Goal: Task Accomplishment & Management: Use online tool/utility

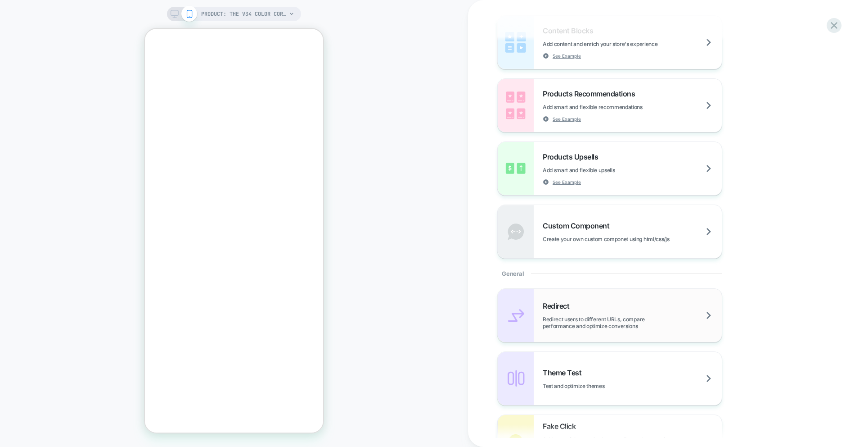
click at [600, 322] on span "Redirect users to different URLs, compare performance and optimize conversions" at bounding box center [632, 323] width 179 height 14
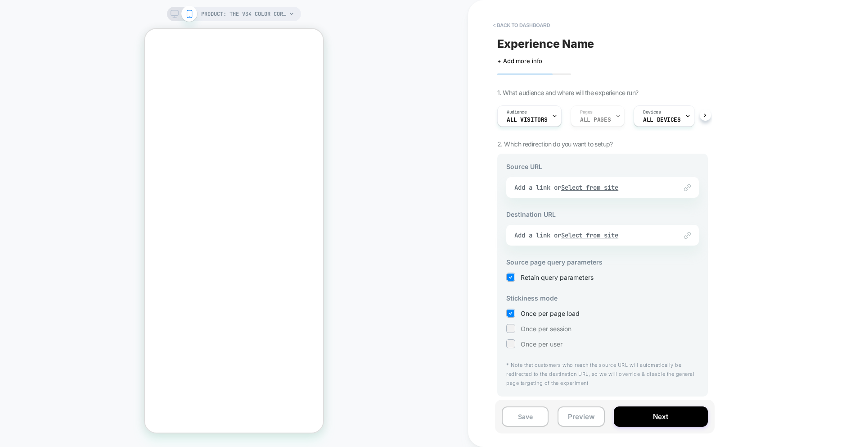
click at [606, 188] on div "Link to Add a link or Select from site" at bounding box center [602, 187] width 193 height 21
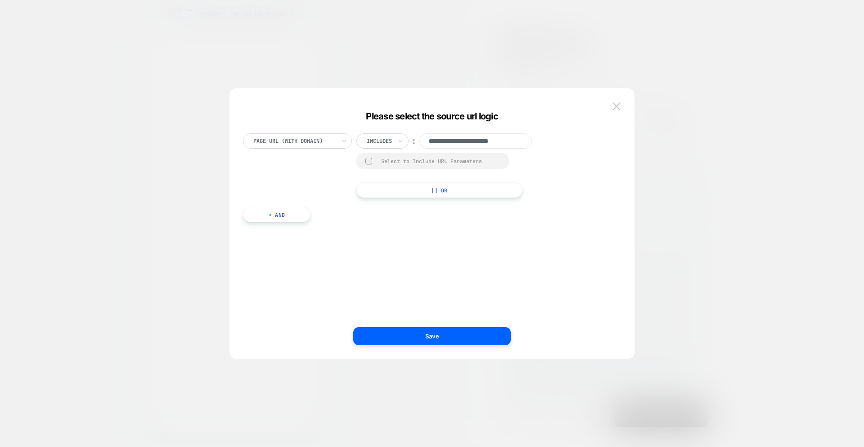
scroll to position [0, 5]
click at [339, 139] on div "Page Url (WITH DOMAIN)" at bounding box center [297, 140] width 109 height 15
click at [339, 138] on div "Page Url (WITH DOMAIN)" at bounding box center [297, 140] width 109 height 15
click at [622, 110] on button at bounding box center [617, 106] width 14 height 14
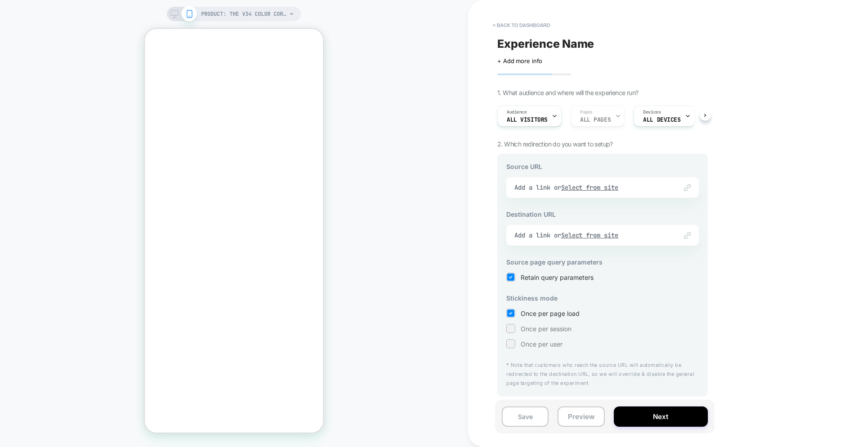
scroll to position [0, 0]
click at [516, 25] on button "< back to dashboard" at bounding box center [521, 25] width 66 height 14
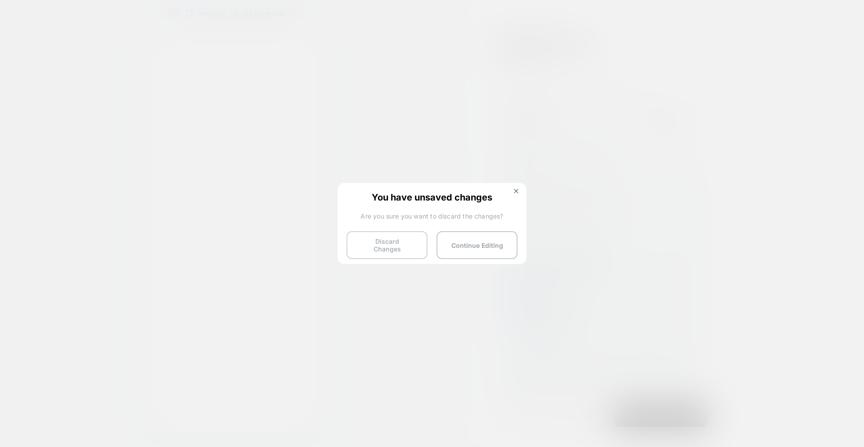
click at [415, 235] on button "Discard Changes" at bounding box center [387, 245] width 81 height 28
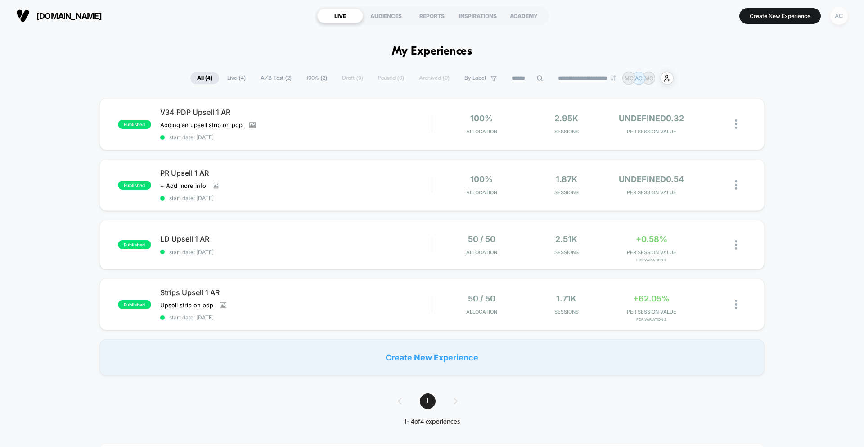
click at [841, 16] on div "AC" at bounding box center [840, 16] width 18 height 18
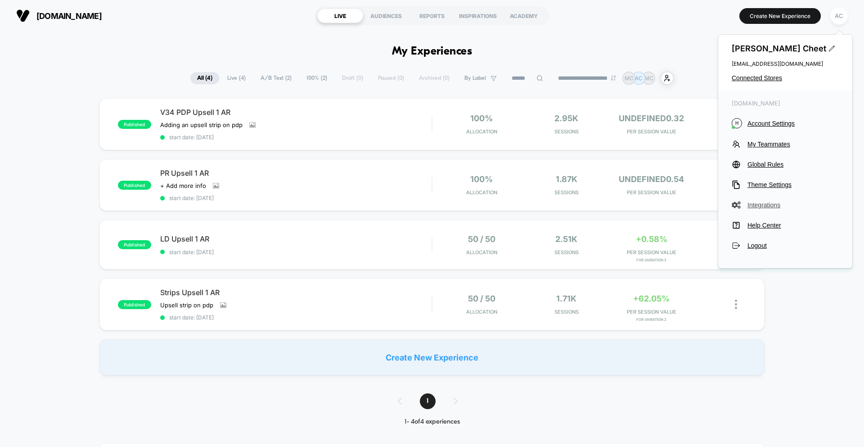
click at [767, 203] on span "Integrations" at bounding box center [793, 204] width 91 height 7
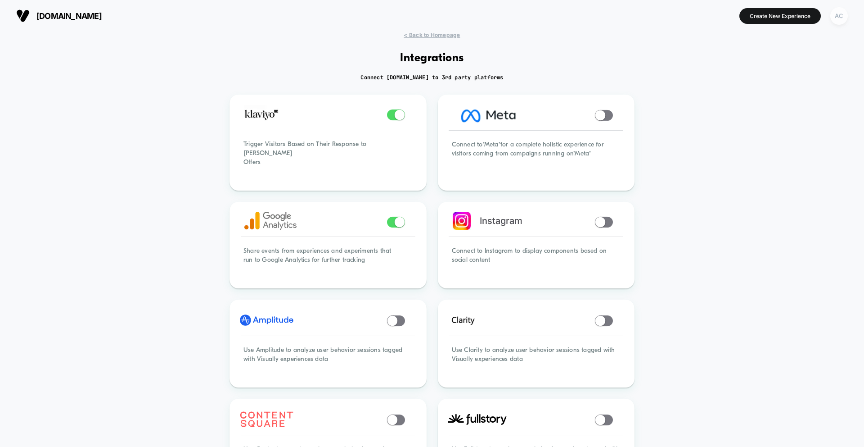
click at [842, 16] on div "AC" at bounding box center [840, 16] width 18 height 18
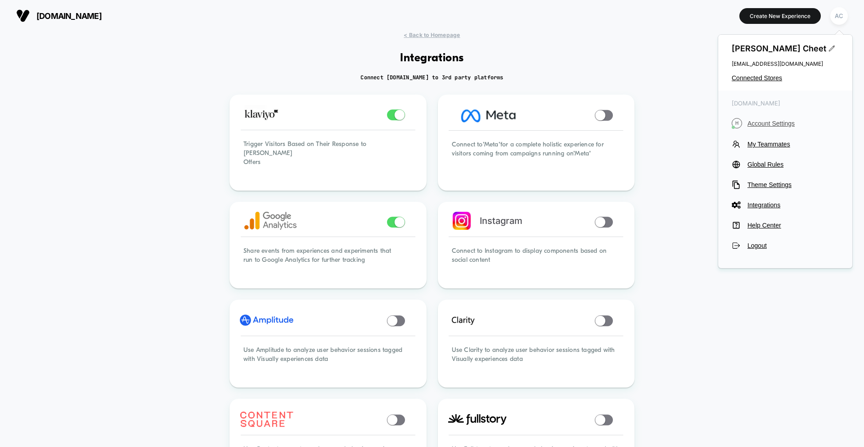
click at [765, 124] on span "Account Settings" at bounding box center [793, 123] width 91 height 7
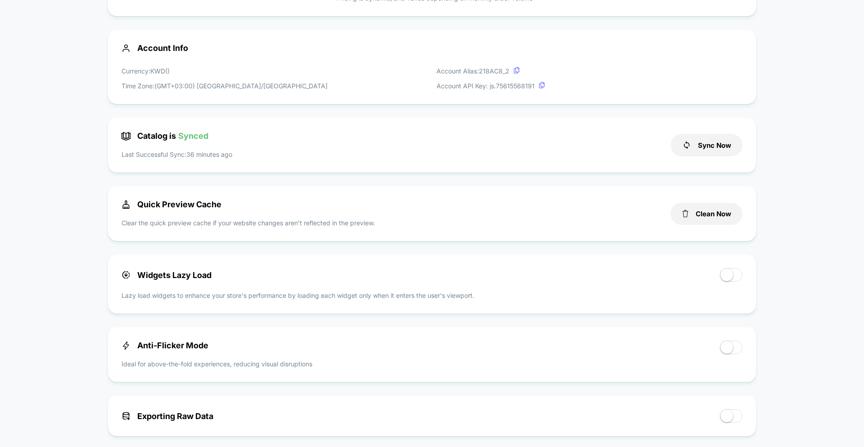
scroll to position [255, 0]
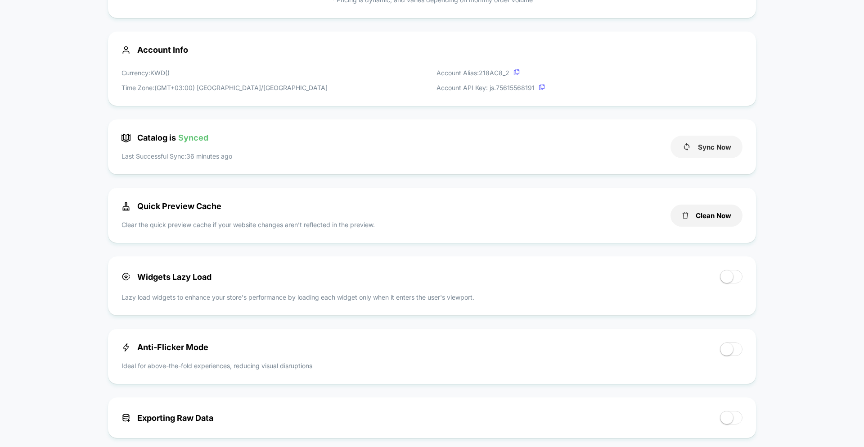
click at [705, 149] on button "Sync Now" at bounding box center [707, 146] width 72 height 23
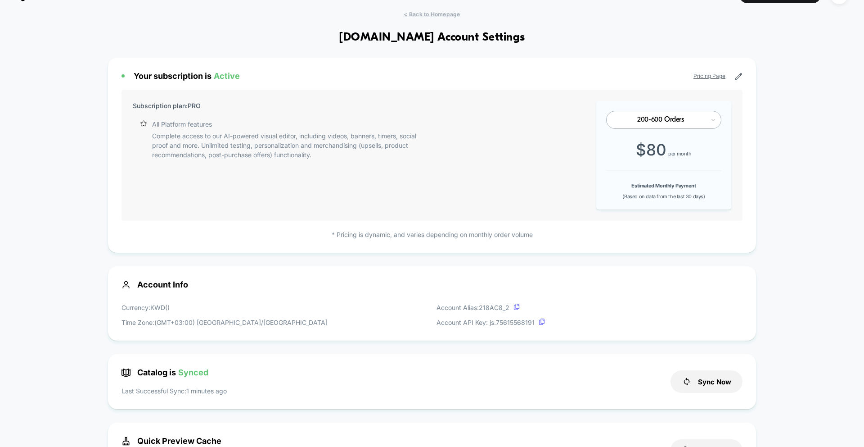
scroll to position [0, 0]
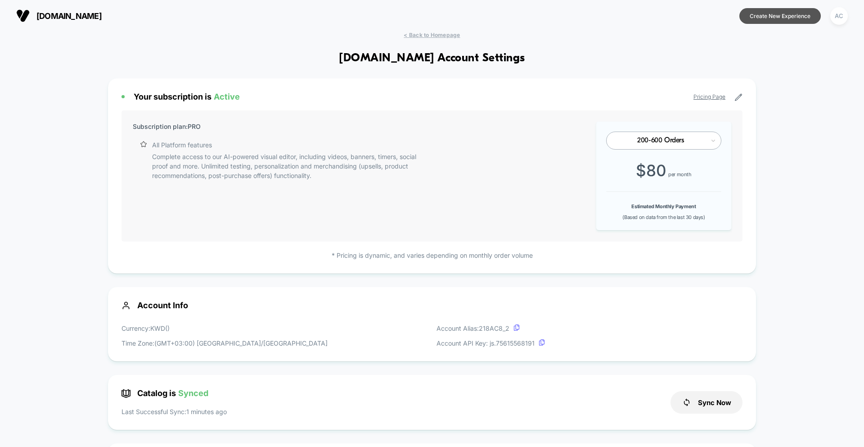
click at [808, 18] on button "Create New Experience" at bounding box center [780, 16] width 81 height 16
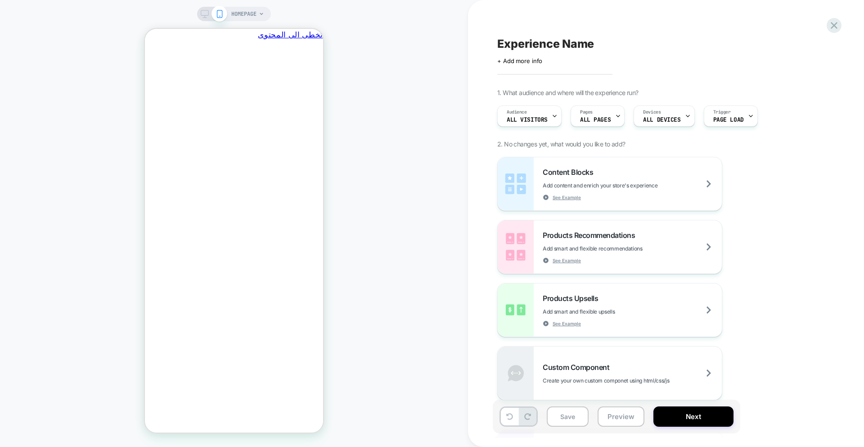
scroll to position [0, -140]
click at [141, 86] on icon "يغلق" at bounding box center [141, 86] width 0 height 0
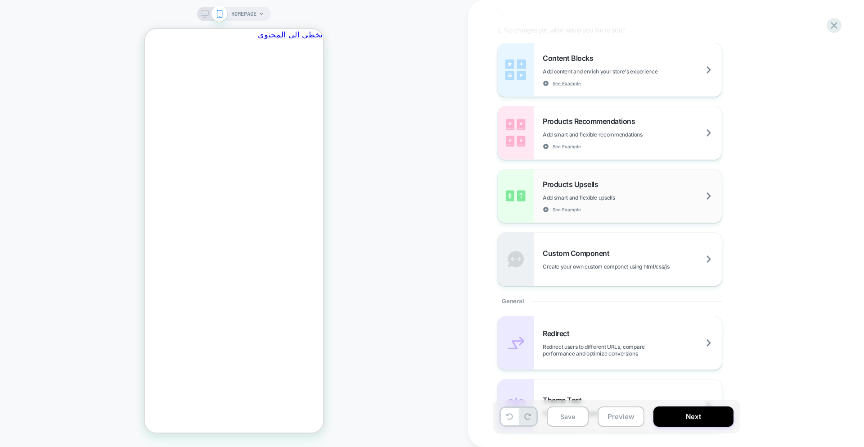
scroll to position [152, 0]
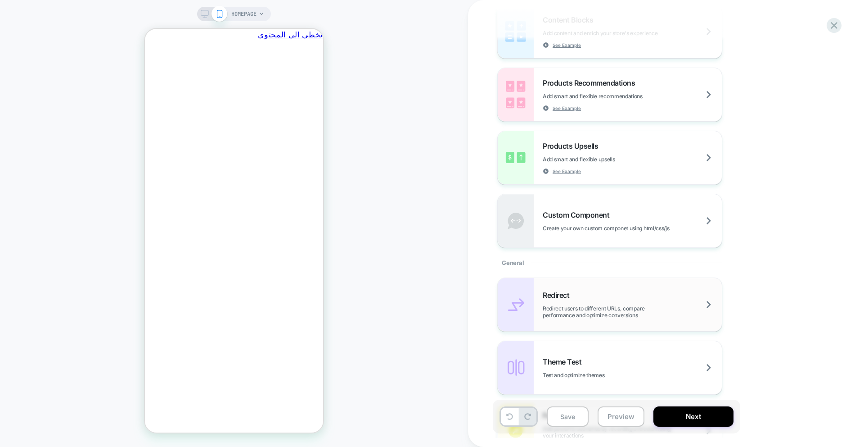
click at [627, 316] on span "Redirect users to different URLs, compare performance and optimize conversions" at bounding box center [632, 312] width 179 height 14
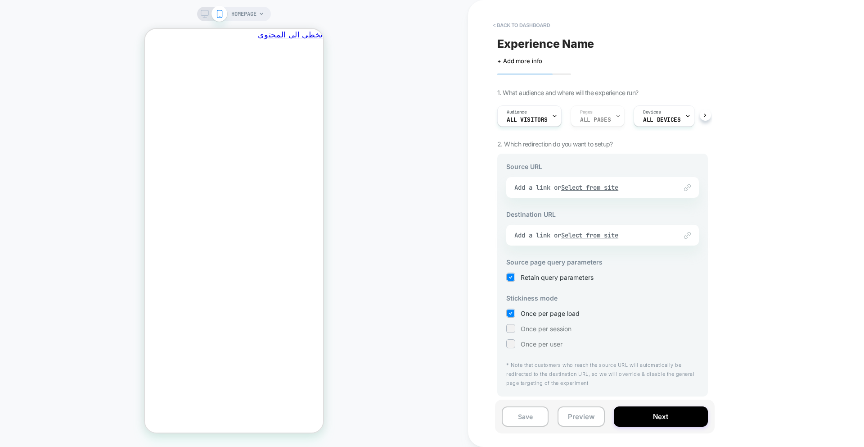
scroll to position [0, -140]
click at [587, 188] on div "Link to Add a link or Select from site" at bounding box center [602, 187] width 193 height 21
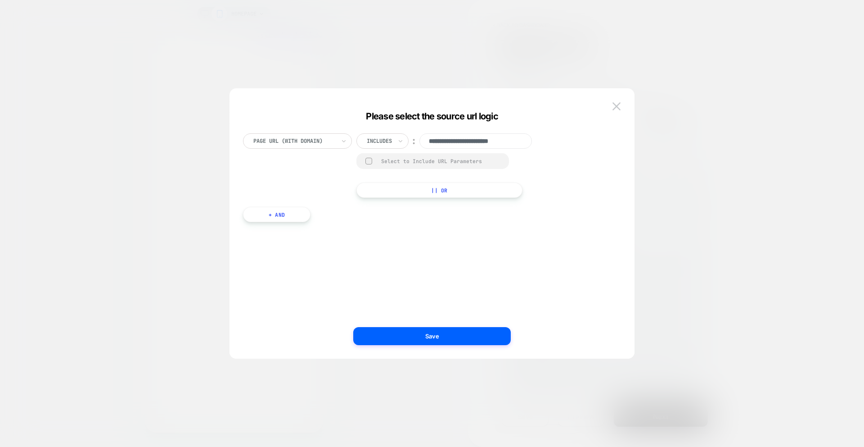
scroll to position [0, 5]
click at [321, 139] on div at bounding box center [294, 141] width 82 height 8
click at [328, 144] on div at bounding box center [294, 141] width 82 height 8
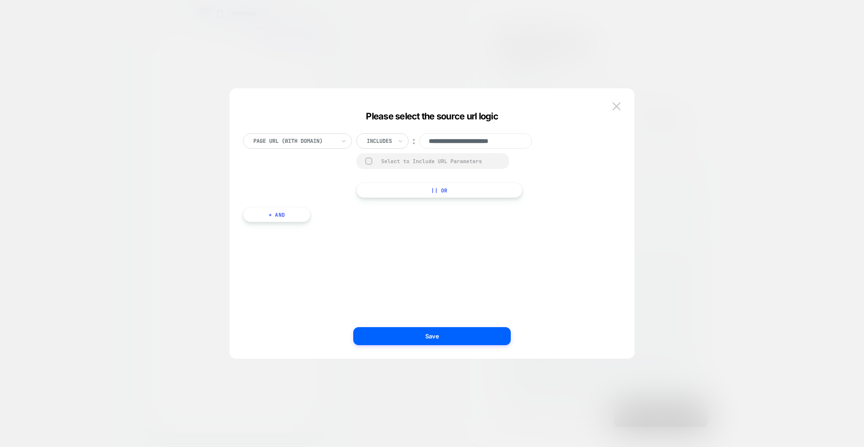
click at [332, 185] on div "**********" at bounding box center [427, 165] width 369 height 64
drag, startPoint x: 481, startPoint y: 144, endPoint x: 539, endPoint y: 149, distance: 58.2
click at [539, 149] on div "**********" at bounding box center [452, 165] width 191 height 64
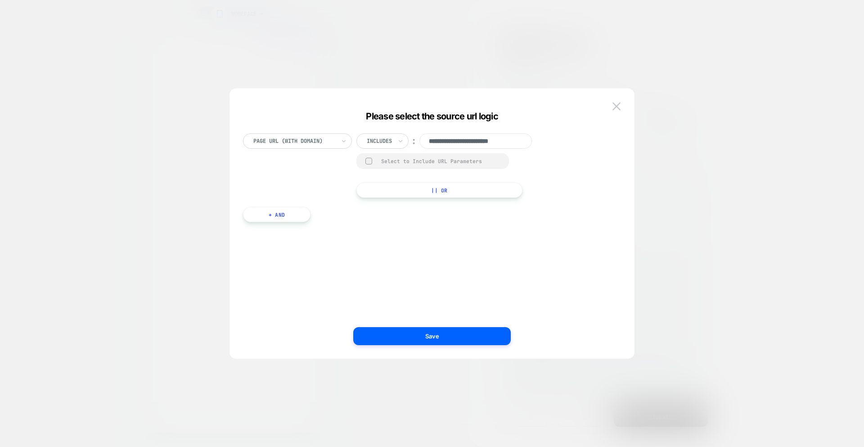
click at [539, 177] on div "**********" at bounding box center [452, 165] width 191 height 64
click at [613, 107] on img at bounding box center [617, 106] width 8 height 8
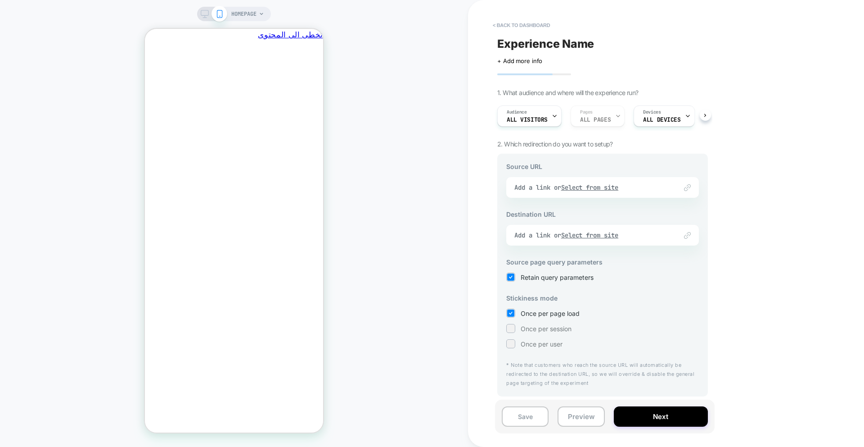
scroll to position [0, -140]
click at [254, 15] on span "HOMEPAGE" at bounding box center [243, 14] width 25 height 14
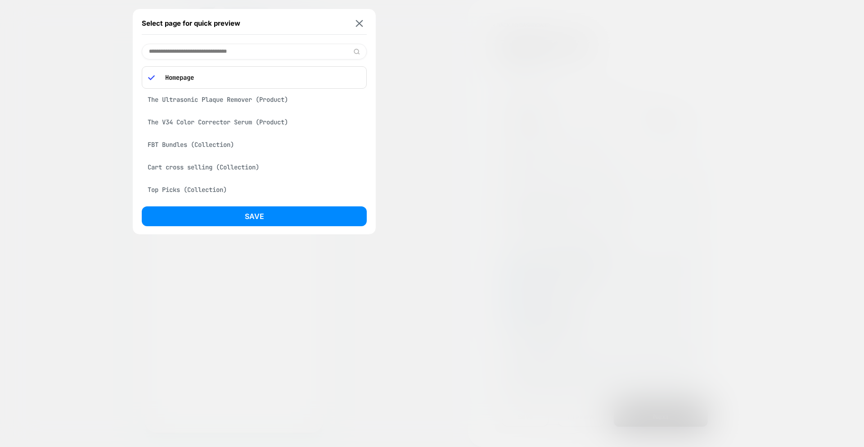
scroll to position [0, 0]
click at [256, 124] on div "The V34 Color Corrector Serum (Product)" at bounding box center [254, 121] width 225 height 17
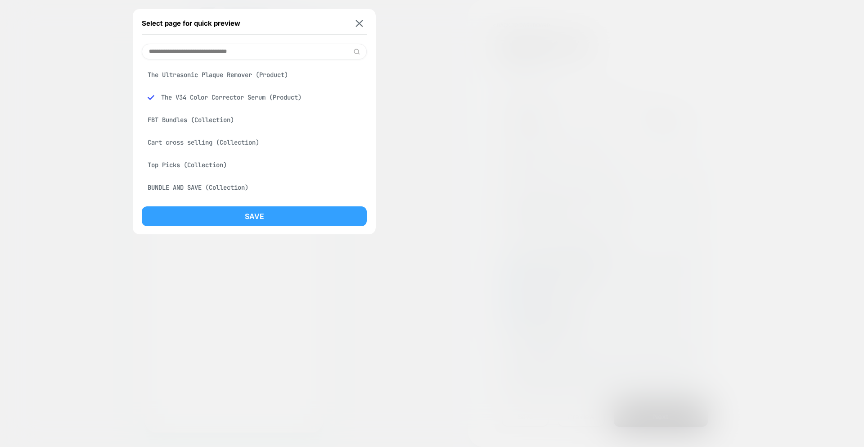
click at [314, 212] on button "Save" at bounding box center [254, 216] width 225 height 20
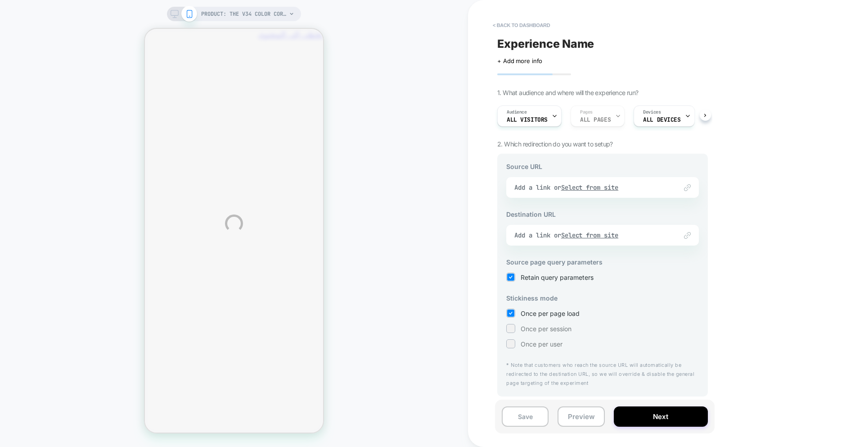
scroll to position [0, -140]
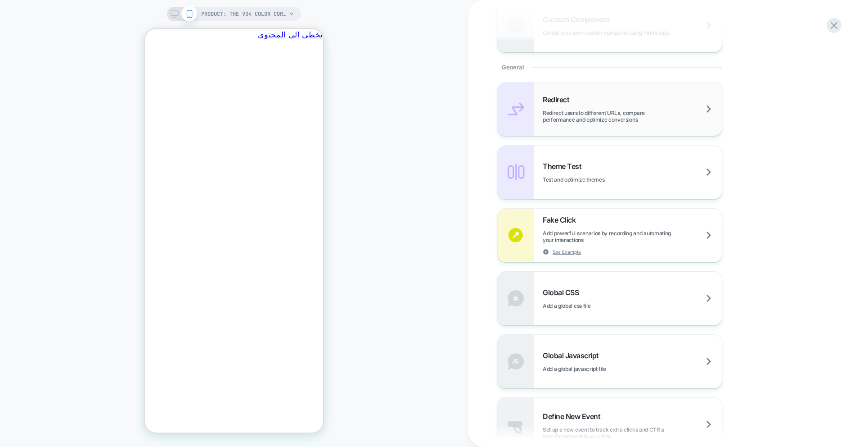
scroll to position [0, -140]
click at [609, 121] on span "Redirect users to different URLs, compare performance and optimize conversions" at bounding box center [632, 116] width 179 height 14
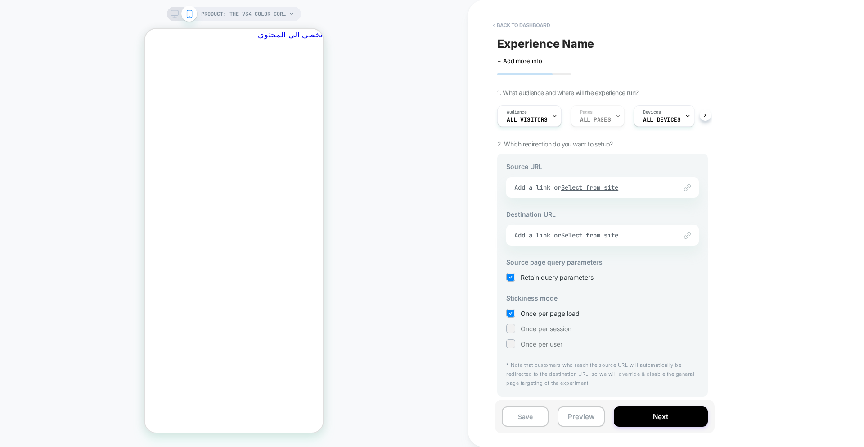
scroll to position [0, 0]
drag, startPoint x: 588, startPoint y: 189, endPoint x: 610, endPoint y: 90, distance: 100.4
click at [610, 88] on div "Experience Name Click to edit experience details + Add more info 1. What audien…" at bounding box center [603, 223] width 220 height 429
click at [615, 112] on div "Audience All Visitors Pages ALL PAGES Devices ALL DEVICES Trigger Page Load" at bounding box center [598, 116] width 211 height 30
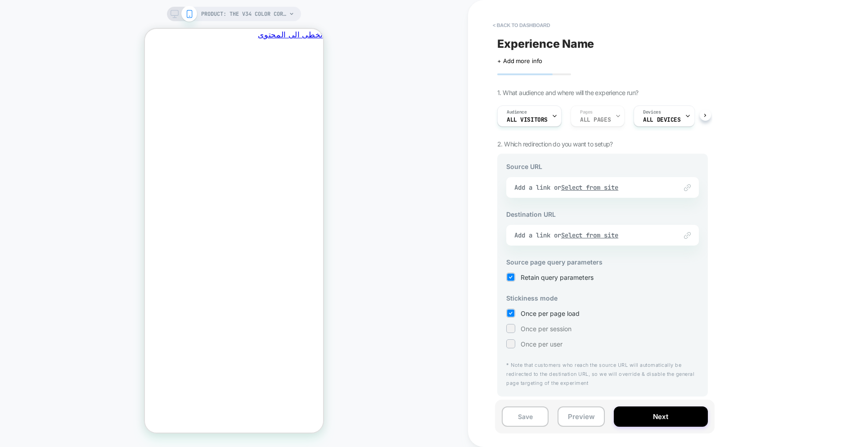
click at [598, 117] on div "Audience All Visitors Pages ALL PAGES Devices ALL DEVICES Trigger Page Load" at bounding box center [598, 116] width 211 height 30
click at [582, 188] on div "Link to Add a link or Select from site" at bounding box center [602, 187] width 193 height 21
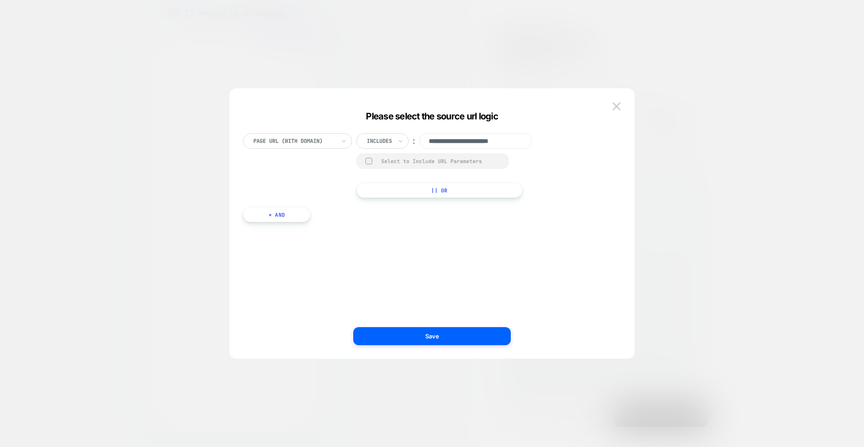
scroll to position [0, 5]
click at [331, 142] on div at bounding box center [294, 141] width 82 height 8
click at [321, 167] on div "Page Url (WITH DOMAIN)" at bounding box center [302, 165] width 100 height 14
click at [396, 144] on div "Includes" at bounding box center [383, 140] width 52 height 15
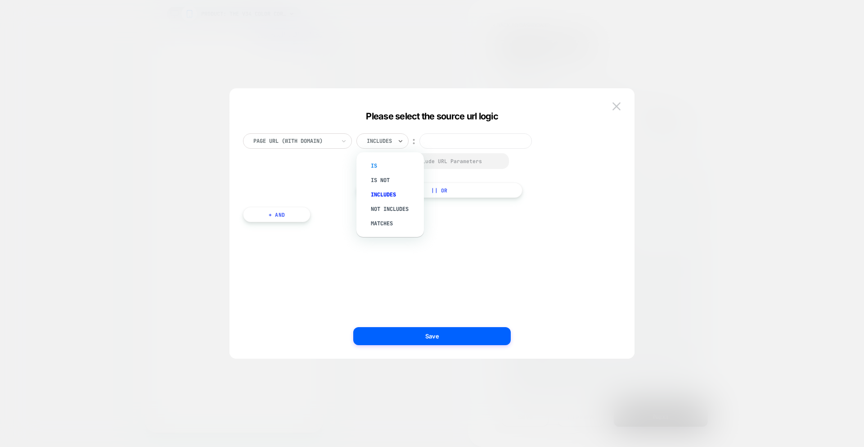
click at [370, 165] on div "Is" at bounding box center [395, 165] width 59 height 14
click at [453, 142] on input at bounding box center [457, 140] width 113 height 15
paste input "**********"
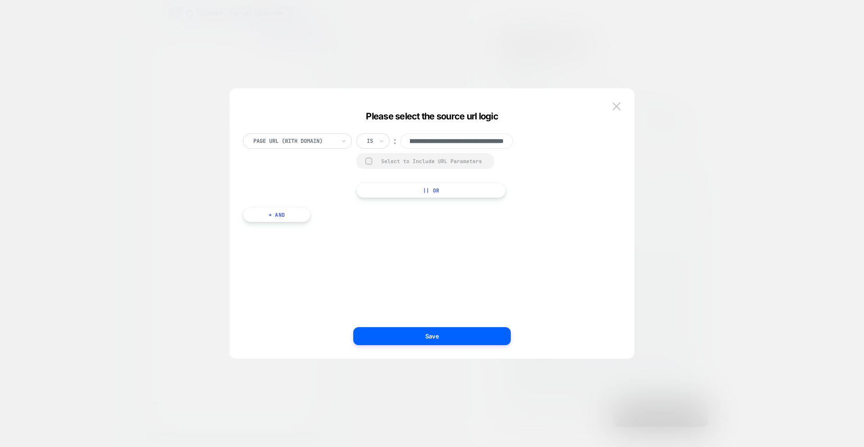
type input "**********"
click at [624, 177] on div "**********" at bounding box center [432, 227] width 405 height 261
click at [474, 143] on input "**********" at bounding box center [457, 140] width 113 height 15
click at [420, 163] on div "Select to Include URL Parameters" at bounding box center [433, 161] width 104 height 7
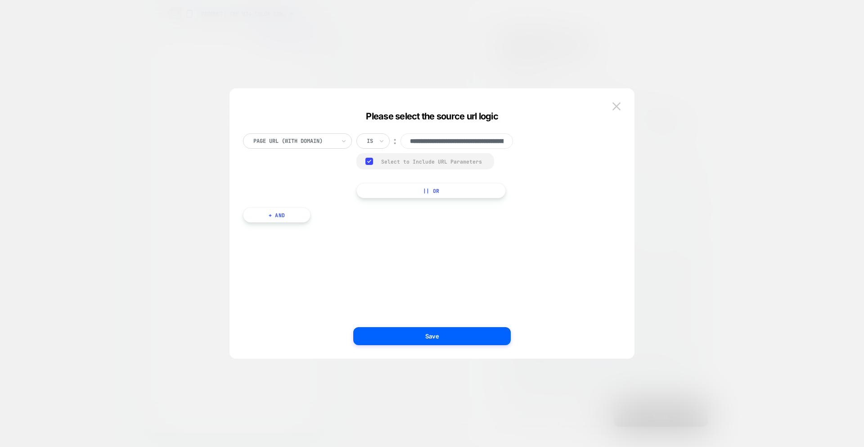
click at [420, 163] on div "Select to Include URL Parameters" at bounding box center [433, 161] width 104 height 7
drag, startPoint x: 434, startPoint y: 142, endPoint x: 485, endPoint y: 143, distance: 51.3
click at [485, 143] on input "**********" at bounding box center [457, 140] width 113 height 15
click at [470, 158] on div "Select to Include URL Parameters" at bounding box center [433, 161] width 104 height 7
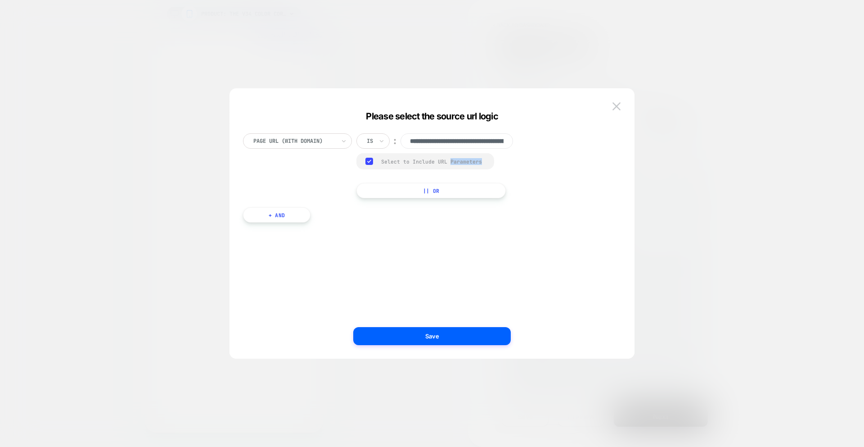
click at [470, 158] on div "Select to Include URL Parameters" at bounding box center [433, 161] width 104 height 7
click at [473, 140] on input "**********" at bounding box center [457, 140] width 113 height 15
click at [433, 159] on div "Select to Include URL Parameters" at bounding box center [433, 161] width 104 height 7
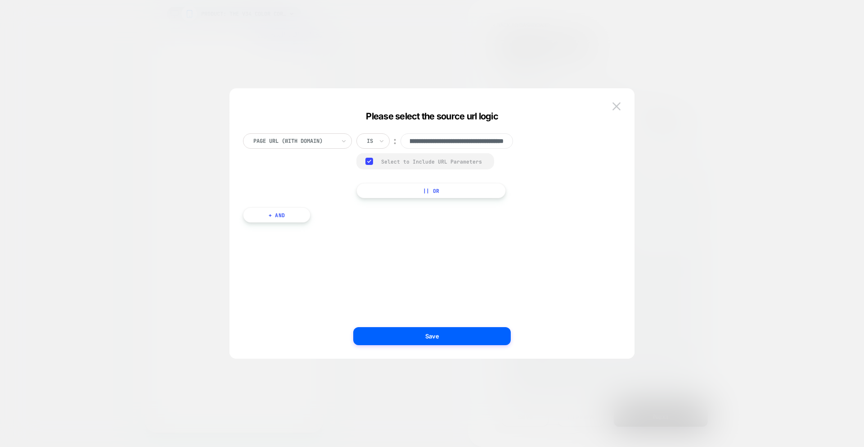
drag, startPoint x: 409, startPoint y: 141, endPoint x: 538, endPoint y: 138, distance: 129.2
click at [538, 138] on div "**********" at bounding box center [427, 165] width 369 height 65
click at [449, 162] on div "Select to Include URL Parameters" at bounding box center [433, 161] width 104 height 7
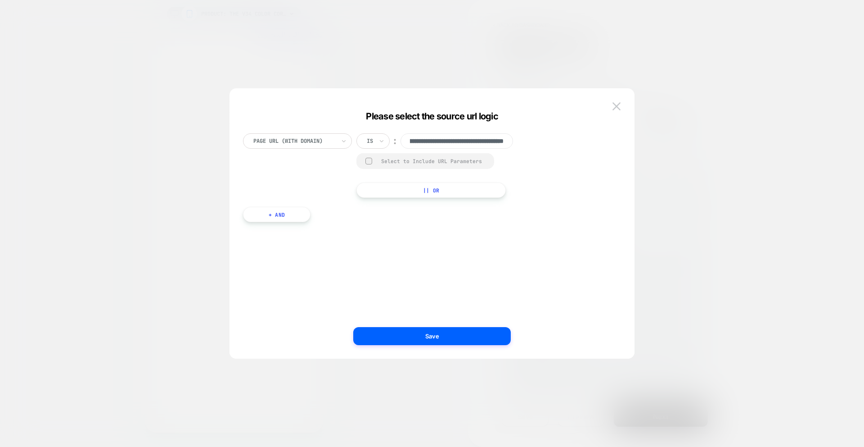
drag, startPoint x: 425, startPoint y: 140, endPoint x: 520, endPoint y: 140, distance: 95.4
click at [520, 140] on div "**********" at bounding box center [443, 140] width 172 height 15
click at [524, 140] on div "**********" at bounding box center [443, 140] width 172 height 15
click at [447, 332] on button "Save" at bounding box center [432, 336] width 158 height 18
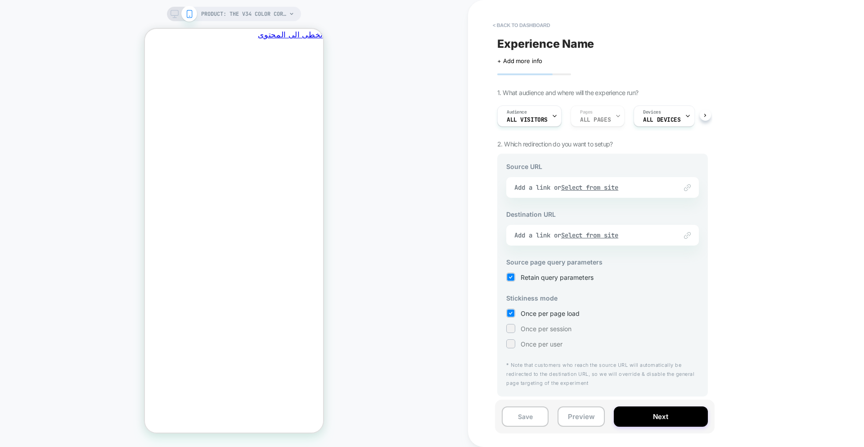
scroll to position [0, 0]
click at [616, 236] on u "Select from site" at bounding box center [590, 235] width 58 height 8
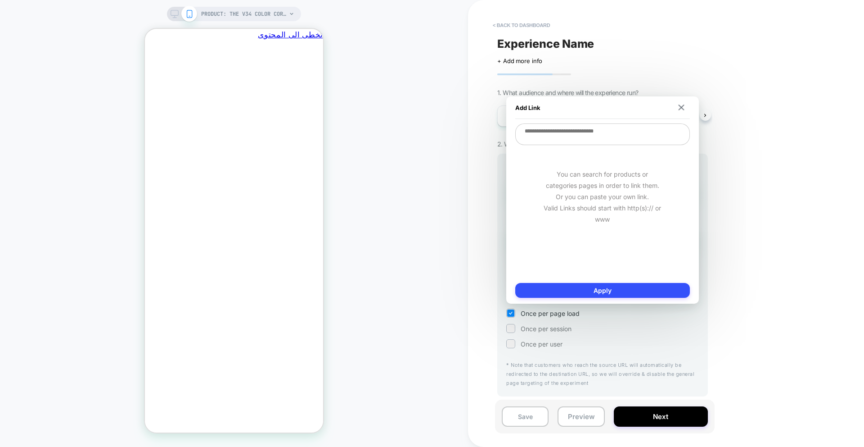
click at [619, 137] on textarea at bounding box center [602, 134] width 175 height 22
click at [763, 166] on div "< back to dashboard Experience Name Click to edit experience details + Add more…" at bounding box center [666, 223] width 396 height 447
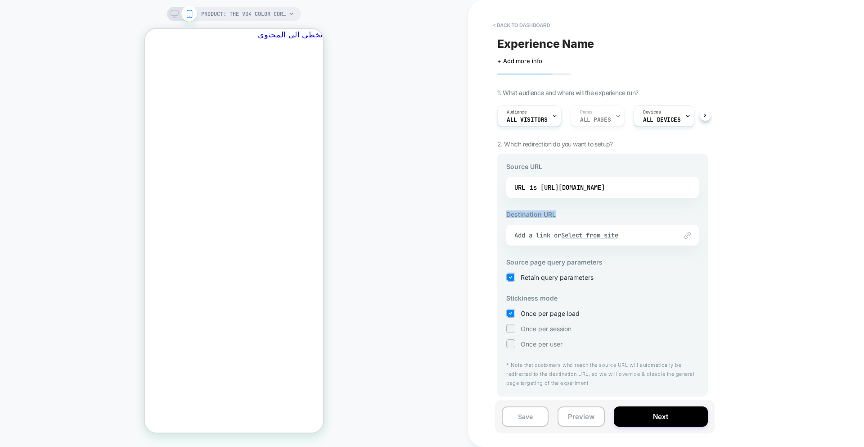
drag, startPoint x: 560, startPoint y: 213, endPoint x: 506, endPoint y: 213, distance: 54.9
click at [506, 213] on div "Source URL URL is [URL][DOMAIN_NAME] Destination URL Link to Add a link or Sele…" at bounding box center [602, 275] width 211 height 243
drag, startPoint x: 532, startPoint y: 268, endPoint x: 537, endPoint y: 267, distance: 5.5
click at [538, 267] on div "Source URL URL is [URL][DOMAIN_NAME] Destination URL Link to Add a link or Sele…" at bounding box center [602, 275] width 211 height 243
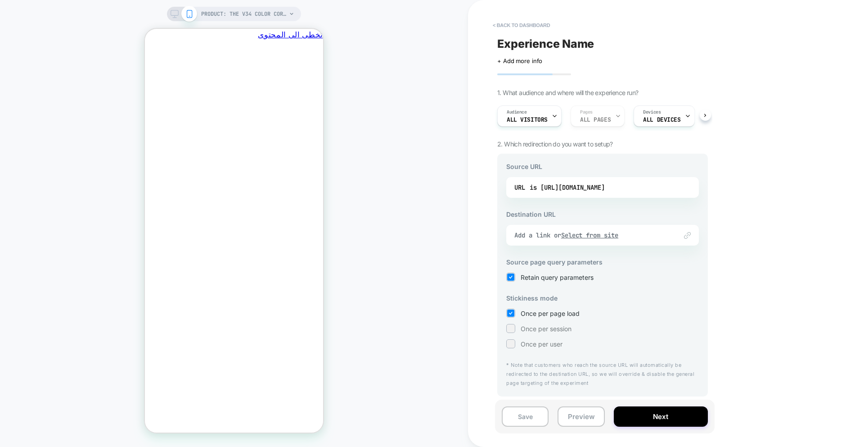
click at [550, 266] on div "Source URL URL is [URL][DOMAIN_NAME] Destination URL Link to Add a link or Sele…" at bounding box center [602, 275] width 211 height 243
click at [538, 333] on div "Once per page load Once per session Once per user" at bounding box center [602, 328] width 193 height 40
click at [537, 330] on span "Once per session" at bounding box center [546, 329] width 51 height 8
click at [537, 318] on div "Once per page load Once per session Once per user" at bounding box center [602, 328] width 193 height 40
click at [539, 312] on span "Once per page load" at bounding box center [550, 313] width 59 height 8
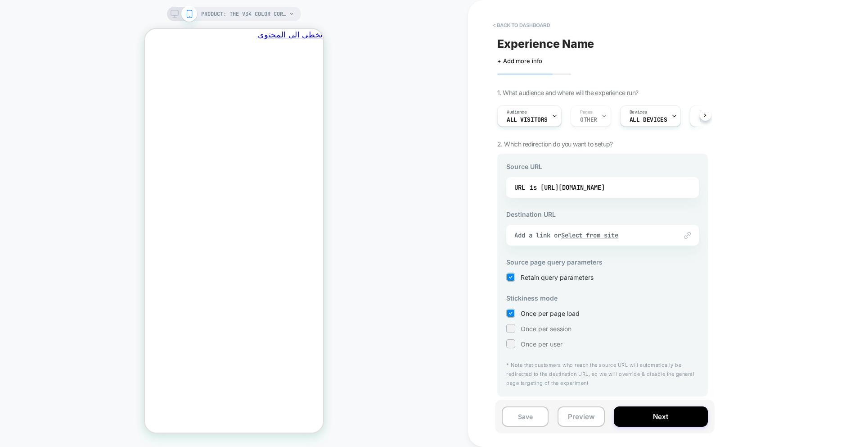
click at [515, 339] on div "Once per user" at bounding box center [602, 343] width 193 height 9
click at [570, 227] on div "Link to Add a link or Select from site" at bounding box center [602, 235] width 193 height 21
click at [540, 238] on div "Add a link or Select from site" at bounding box center [592, 235] width 154 height 8
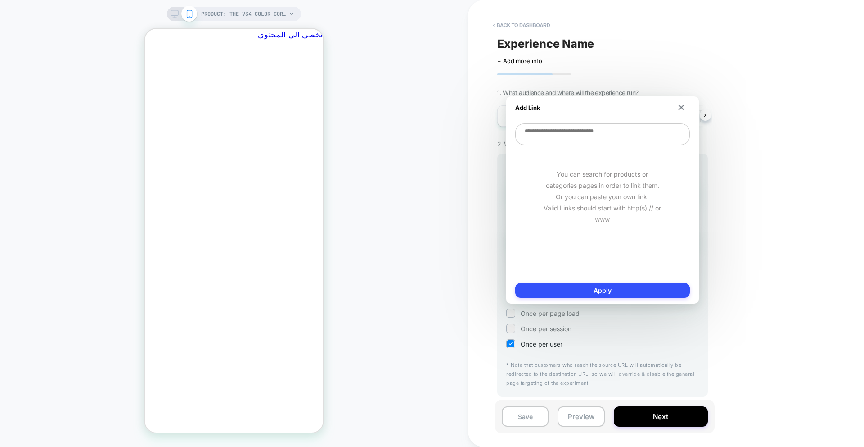
click at [572, 130] on textarea at bounding box center [602, 134] width 175 height 22
paste textarea "**********"
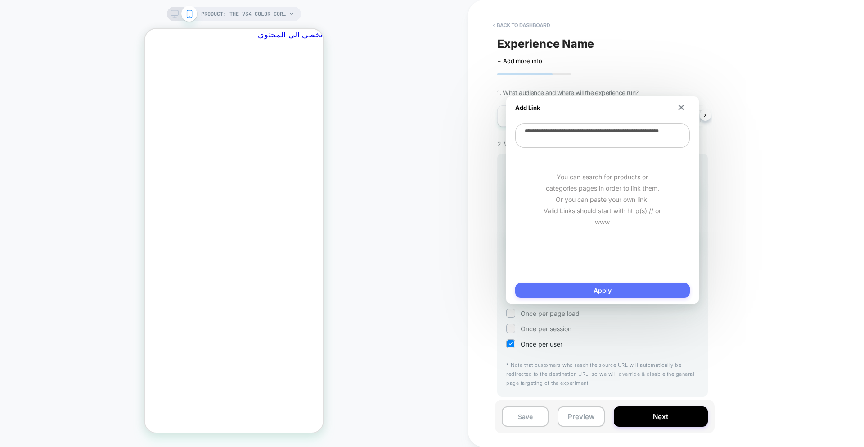
type textarea "**********"
click at [607, 293] on button "Apply" at bounding box center [602, 290] width 175 height 15
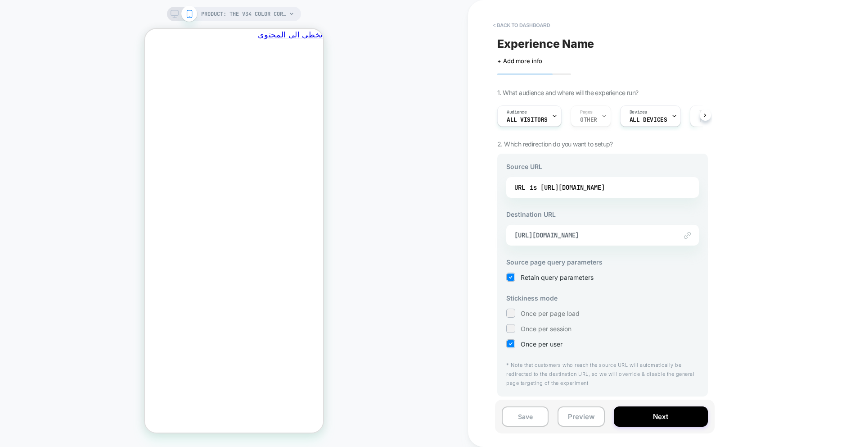
click at [797, 271] on div "< back to dashboard Experience Name Click to edit experience details + Add more…" at bounding box center [666, 223] width 396 height 447
click at [794, 272] on div "< back to dashboard Experience Name Click to edit experience details + Add more…" at bounding box center [666, 223] width 396 height 447
click at [691, 234] on div "Link to [URL][DOMAIN_NAME]" at bounding box center [602, 235] width 193 height 21
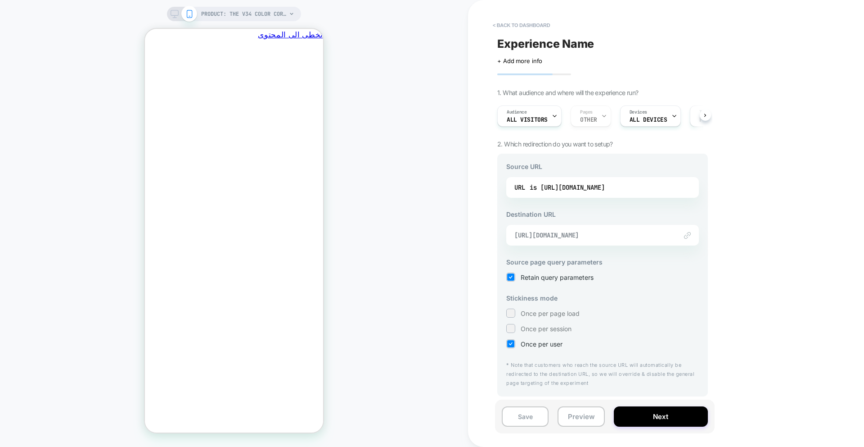
click at [576, 239] on span "[URL][DOMAIN_NAME]" at bounding box center [592, 235] width 154 height 8
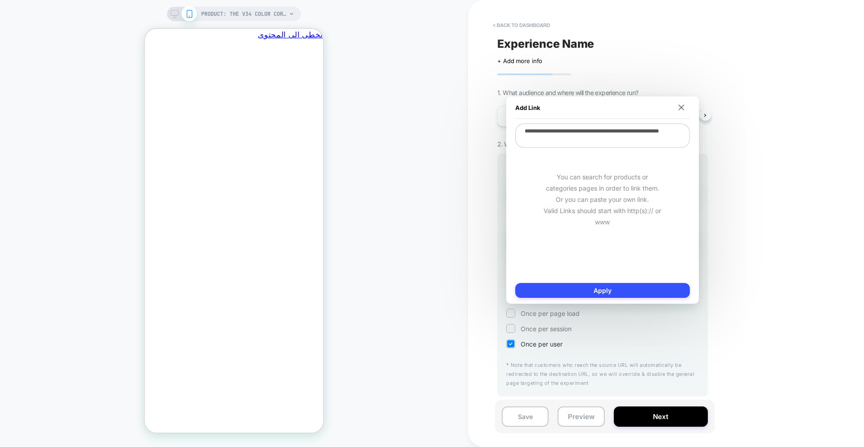
scroll to position [0, -140]
drag, startPoint x: 582, startPoint y: 141, endPoint x: 482, endPoint y: 109, distance: 105.8
click at [482, 109] on body "PRODUCT: The V34 Color Corrector Serum PRODUCT: The V34 Color Corrector Serum <…" at bounding box center [432, 223] width 864 height 447
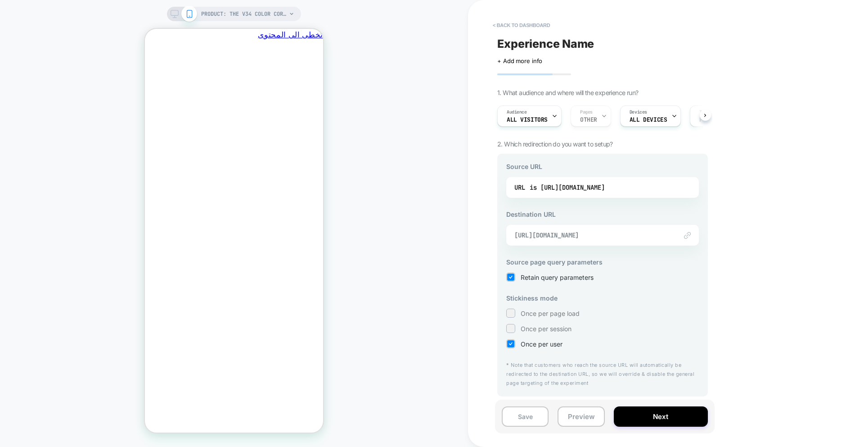
click at [593, 235] on span "[URL][DOMAIN_NAME]" at bounding box center [592, 235] width 154 height 8
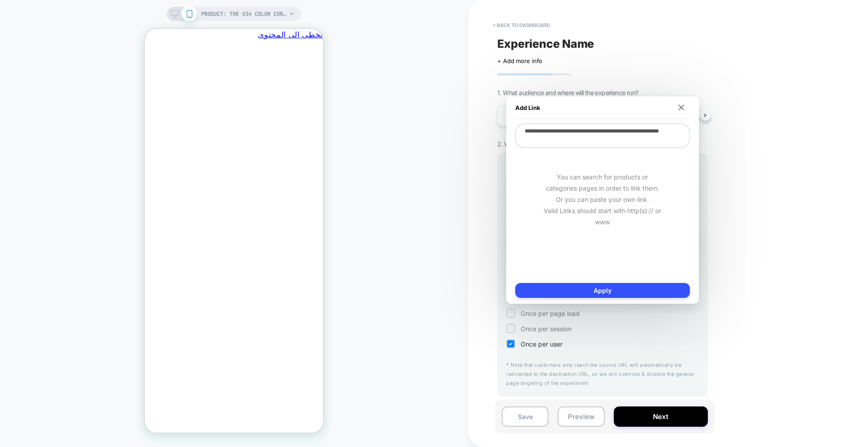
scroll to position [0, 0]
click at [570, 136] on textarea "**********" at bounding box center [602, 135] width 175 height 24
click at [640, 293] on button "Apply" at bounding box center [602, 290] width 175 height 15
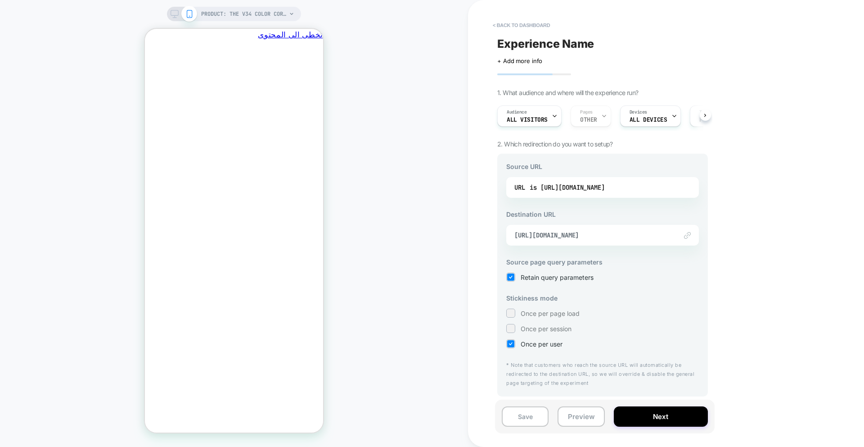
click at [741, 293] on div "< back to dashboard Experience Name Click to edit experience details + Add more…" at bounding box center [666, 223] width 396 height 447
click at [655, 401] on div "Save Preview Next" at bounding box center [605, 416] width 220 height 34
click at [655, 419] on button "Next" at bounding box center [661, 416] width 94 height 20
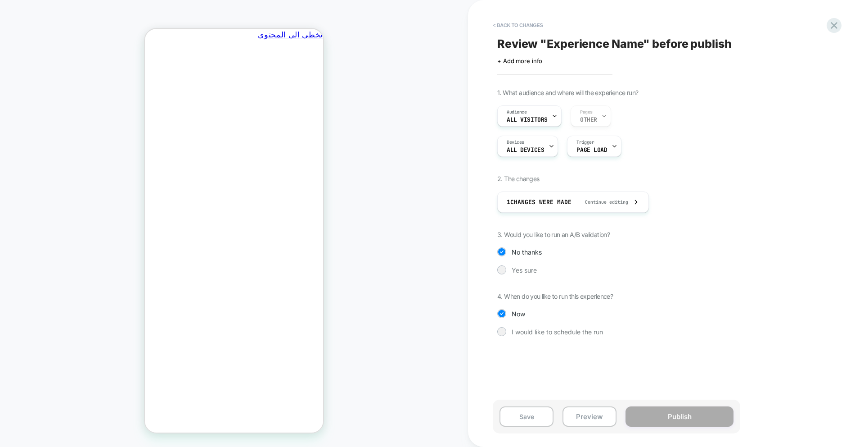
click at [526, 275] on div "1. What audience and where will the experience run? Audience All Visitors Pages…" at bounding box center [661, 219] width 329 height 261
click at [520, 268] on span "Yes sure" at bounding box center [524, 270] width 25 height 8
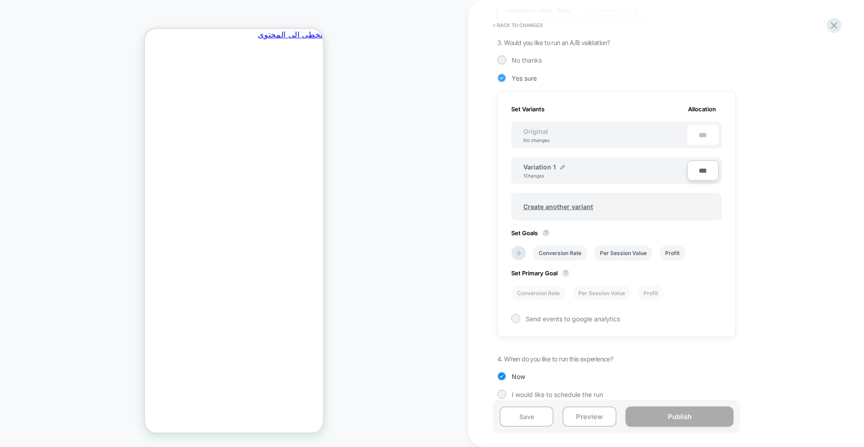
scroll to position [202, 0]
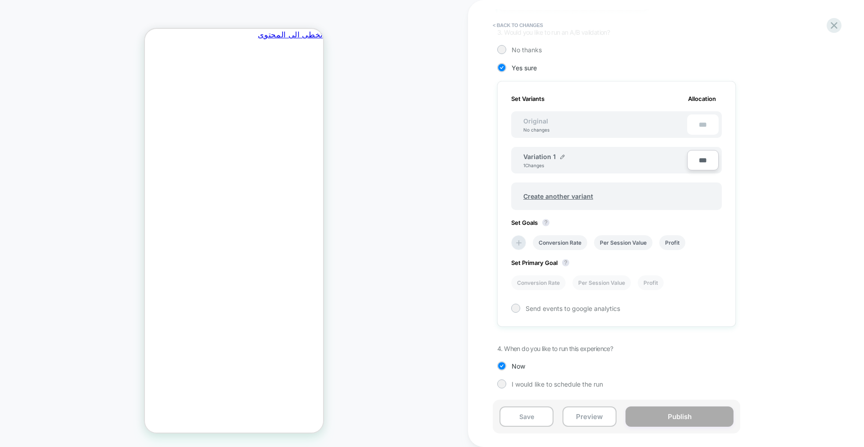
click at [700, 160] on input "***" at bounding box center [703, 160] width 32 height 20
click at [754, 163] on div "1. What audience and where will the experience run? Audience All Visitors Pages…" at bounding box center [661, 144] width 329 height 515
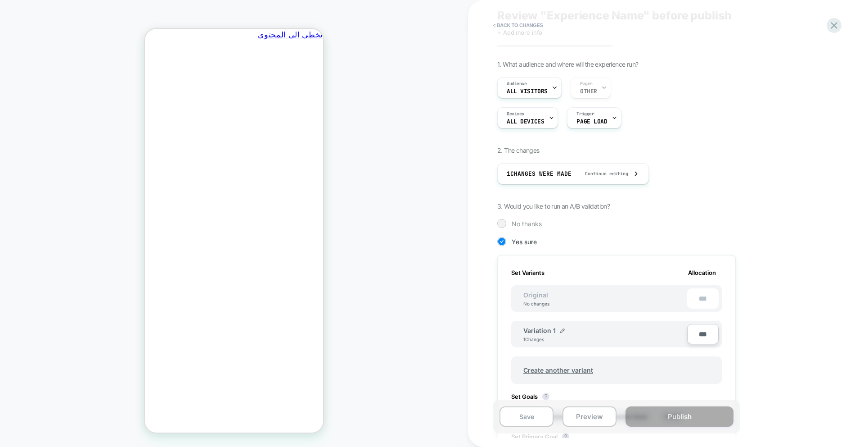
scroll to position [35, 0]
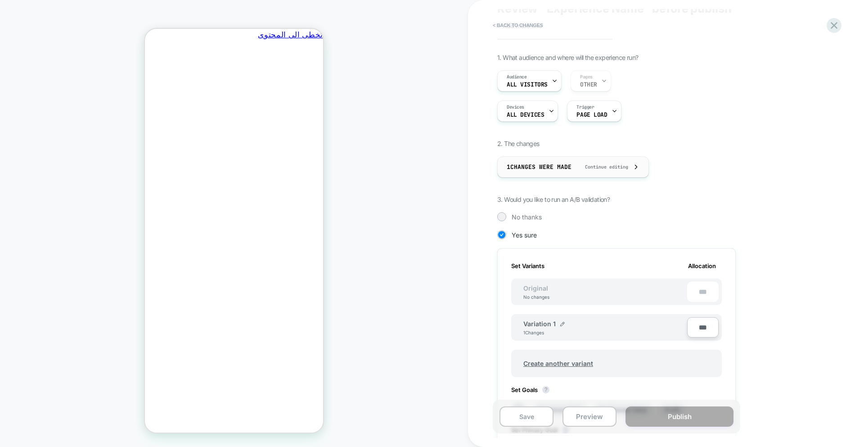
click at [626, 169] on span "Continue editing" at bounding box center [602, 167] width 52 height 6
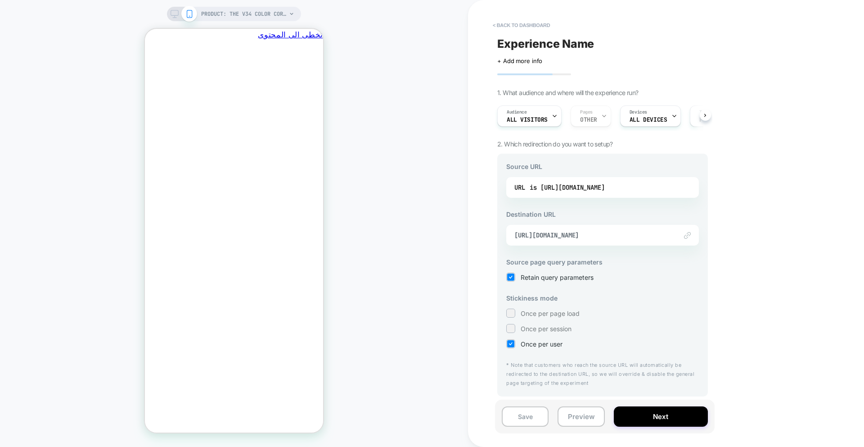
click at [626, 169] on h3 "Source URL" at bounding box center [602, 167] width 193 height 8
click at [647, 428] on div "Save Preview Next" at bounding box center [605, 416] width 220 height 34
click at [647, 410] on button "Next" at bounding box center [661, 416] width 94 height 20
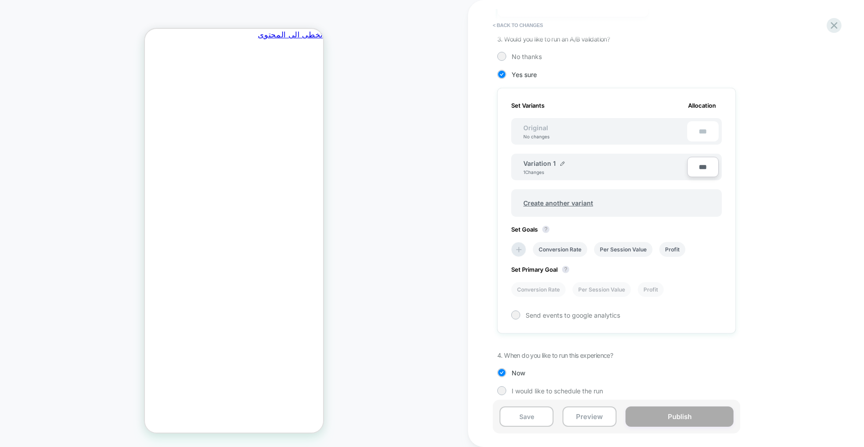
scroll to position [196, 0]
click at [560, 248] on li "Conversion Rate" at bounding box center [560, 248] width 54 height 15
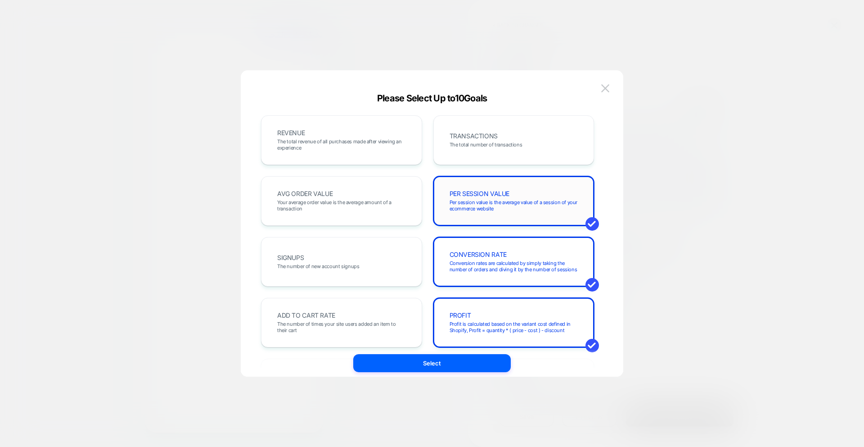
scroll to position [0, -140]
click at [467, 139] on span "TRANSACTIONS" at bounding box center [474, 136] width 48 height 6
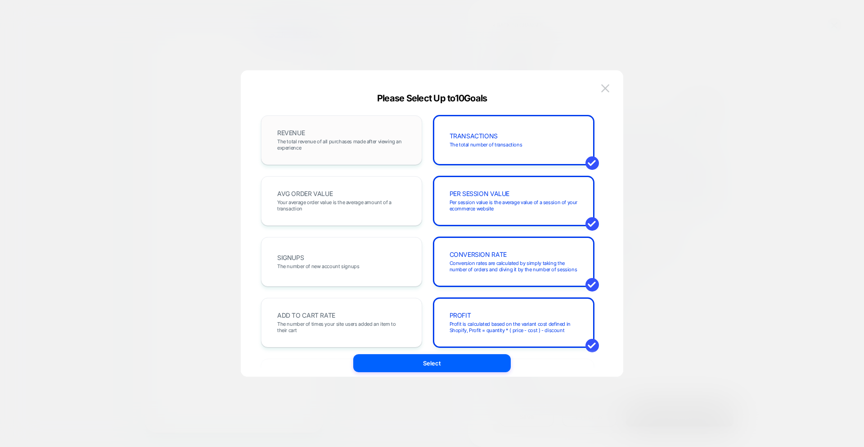
click at [382, 151] on div "REVENUE The total revenue of all purchases made after viewing an experience" at bounding box center [342, 140] width 142 height 31
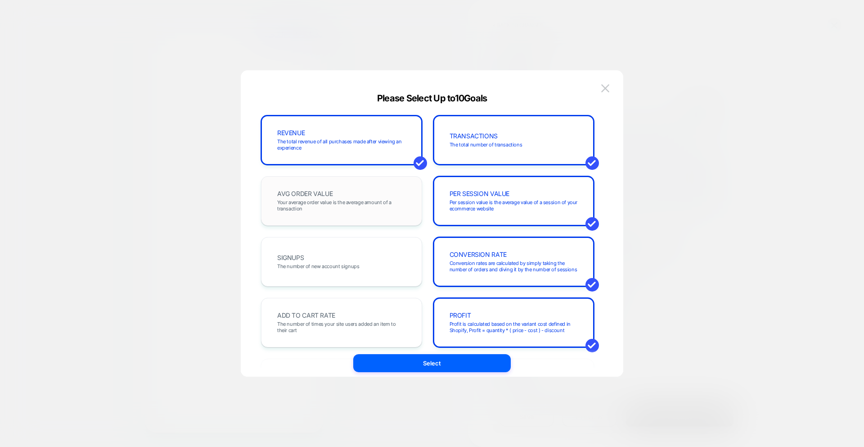
click at [405, 209] on span "Your average order value is the average amount of a transaction" at bounding box center [341, 205] width 129 height 13
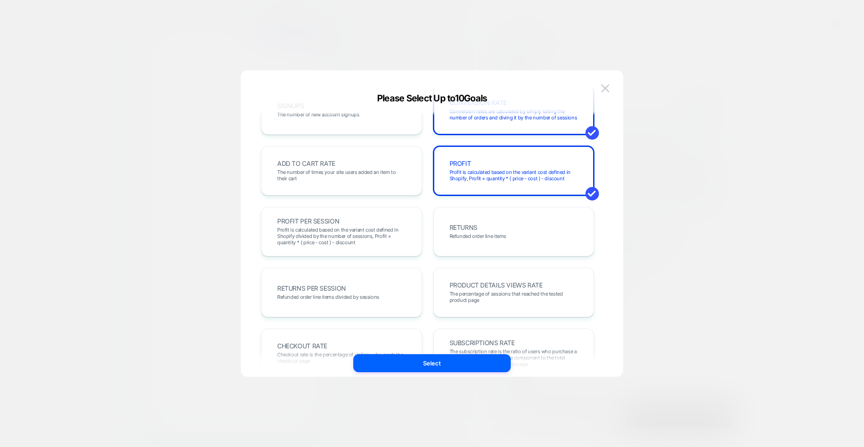
scroll to position [151, 0]
click at [411, 369] on button "Select" at bounding box center [432, 363] width 158 height 18
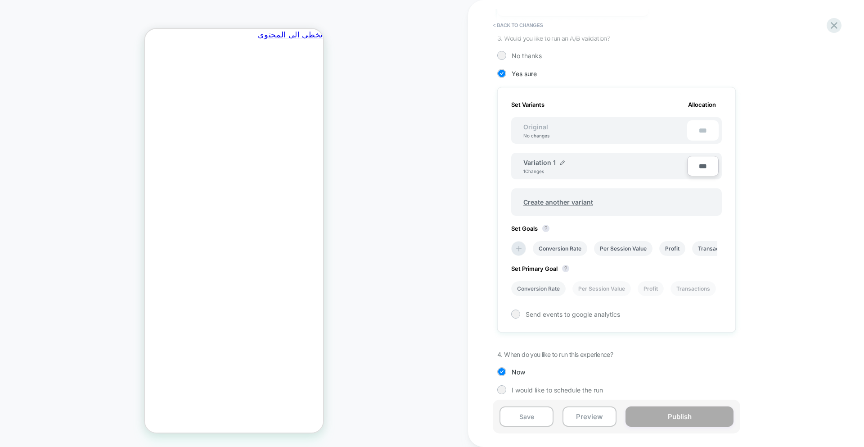
scroll to position [0, 0]
click at [612, 290] on li "Per Session Value" at bounding box center [602, 288] width 59 height 15
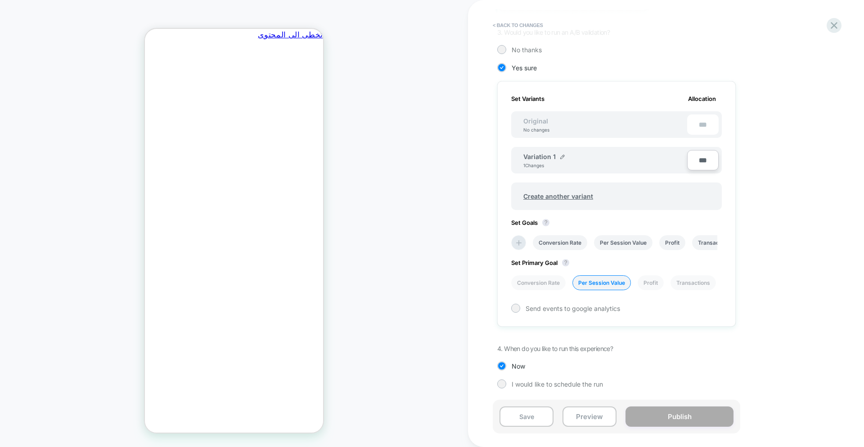
scroll to position [0, -140]
click at [678, 375] on div "1. What audience and where will the experience run? Audience All Visitors Pages…" at bounding box center [661, 144] width 329 height 515
click at [685, 402] on div "Save Preview Publish" at bounding box center [617, 416] width 248 height 34
click at [685, 367] on div "Now" at bounding box center [616, 365] width 239 height 9
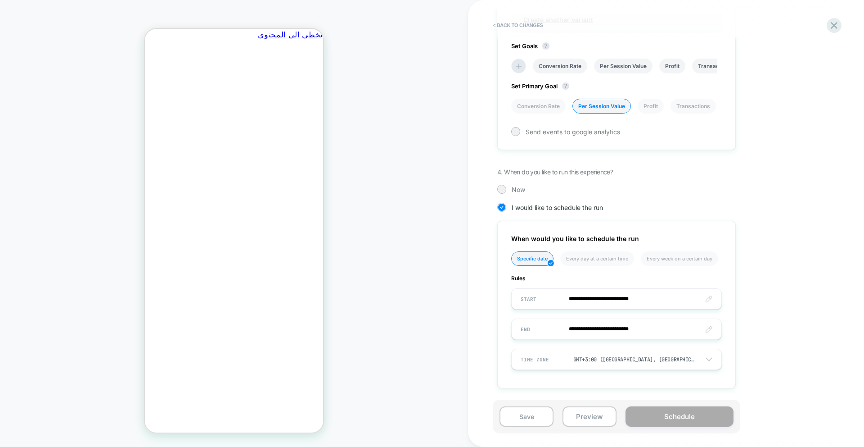
scroll to position [0, -140]
click at [506, 193] on div "Now" at bounding box center [616, 189] width 239 height 9
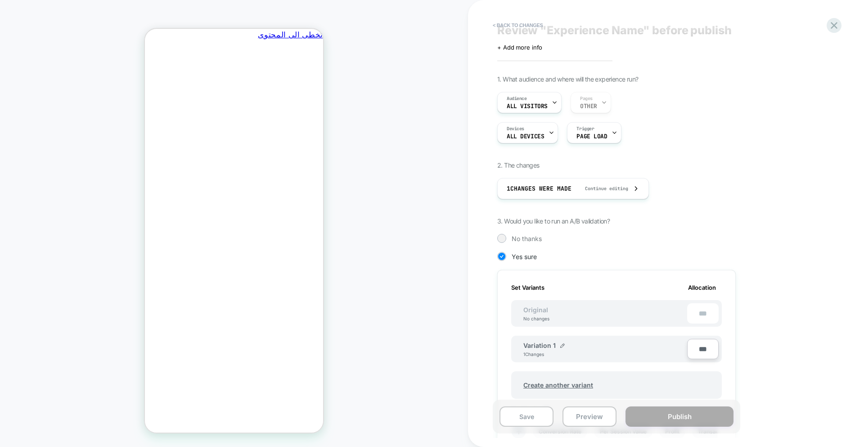
scroll to position [0, 0]
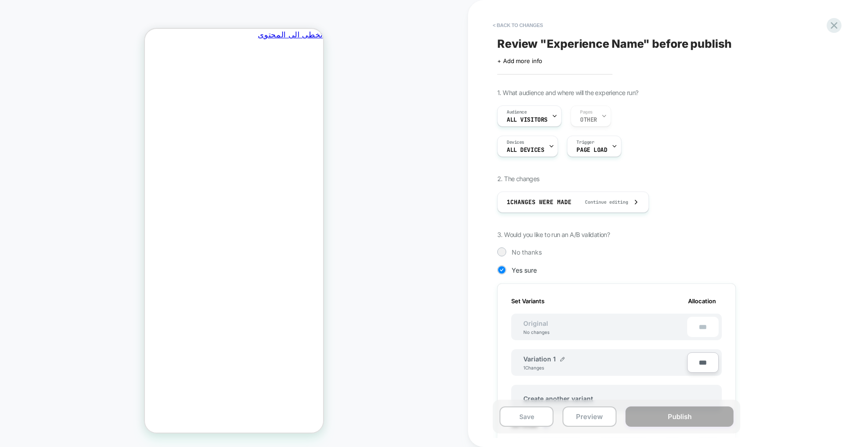
click at [594, 113] on div "Audience All Visitors Pages OTHER" at bounding box center [616, 115] width 239 height 21
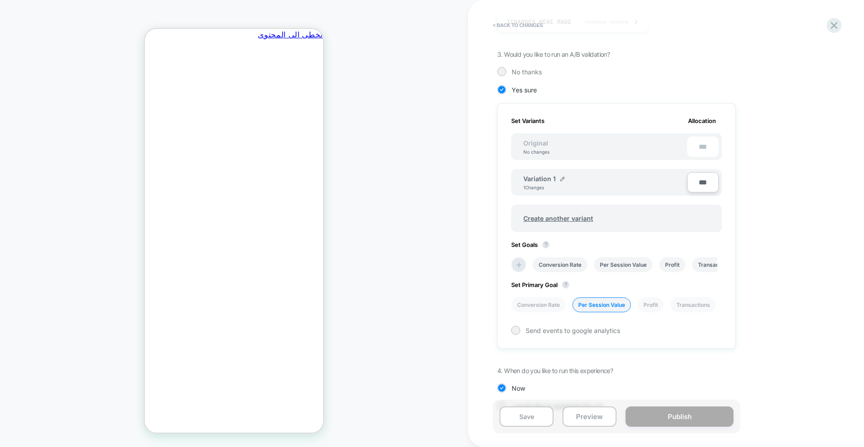
click at [790, 190] on div "1. What audience and where will the experience run? Audience All Visitors Pages…" at bounding box center [661, 166] width 329 height 515
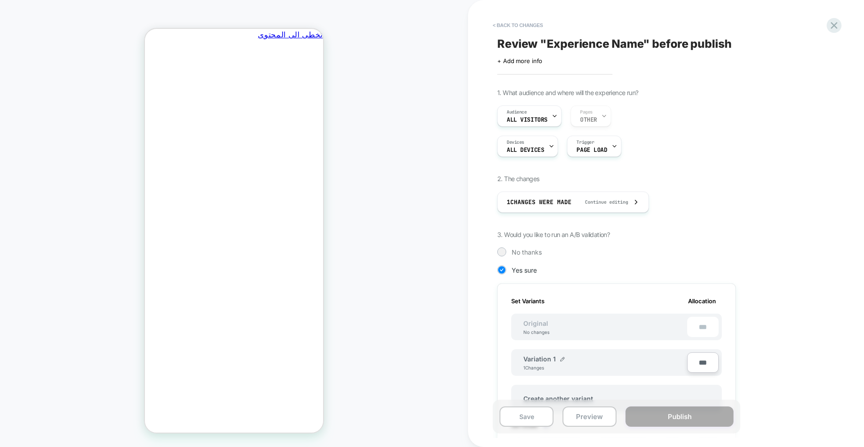
click at [564, 49] on span "Review " Experience Name " before publish" at bounding box center [614, 44] width 235 height 14
type textarea "**********"
click at [762, 167] on div "1. What audience and where will the experience run? Audience All Visitors Pages…" at bounding box center [661, 346] width 329 height 515
click at [695, 44] on icon at bounding box center [694, 43] width 11 height 11
click at [539, 41] on span "Review " V34 Product Images test " before publish" at bounding box center [634, 44] width 274 height 14
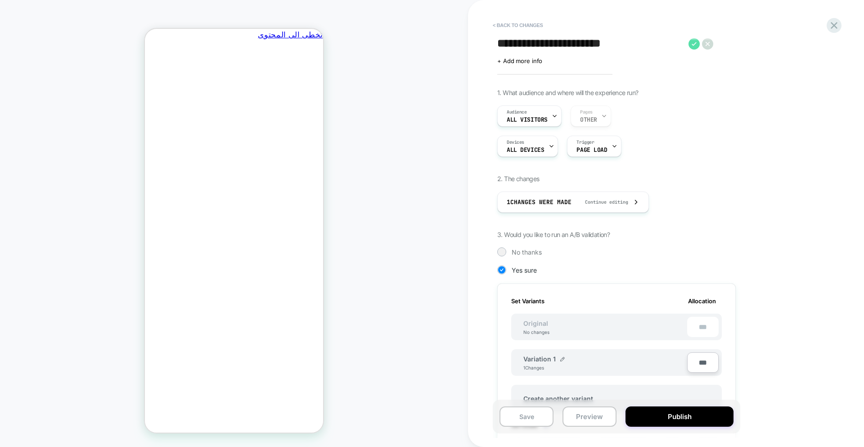
click at [696, 45] on icon at bounding box center [694, 43] width 11 height 11
click at [652, 47] on span "Review " V34 Product Images test " before publish" at bounding box center [634, 44] width 274 height 14
click at [628, 45] on textarea "**********" at bounding box center [590, 44] width 187 height 14
type textarea "**********"
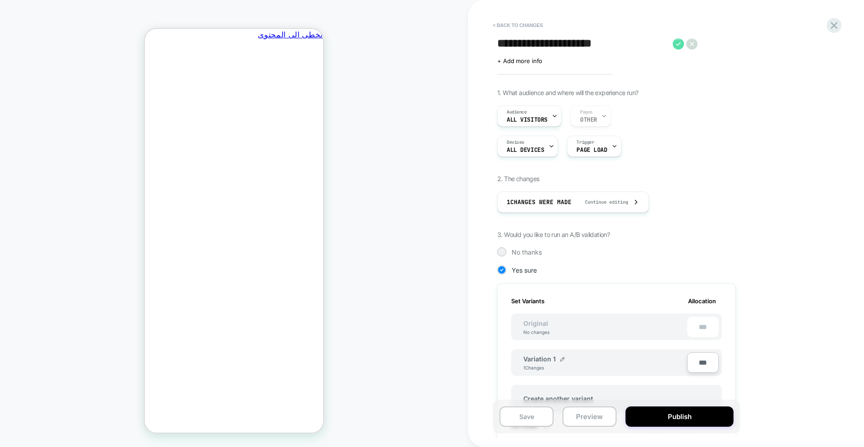
click at [680, 41] on icon at bounding box center [678, 43] width 11 height 11
click at [668, 44] on span "Review " V34 Product Images AR " before publish" at bounding box center [631, 44] width 268 height 14
click at [622, 42] on textarea "**********" at bounding box center [582, 44] width 171 height 14
type textarea "**********"
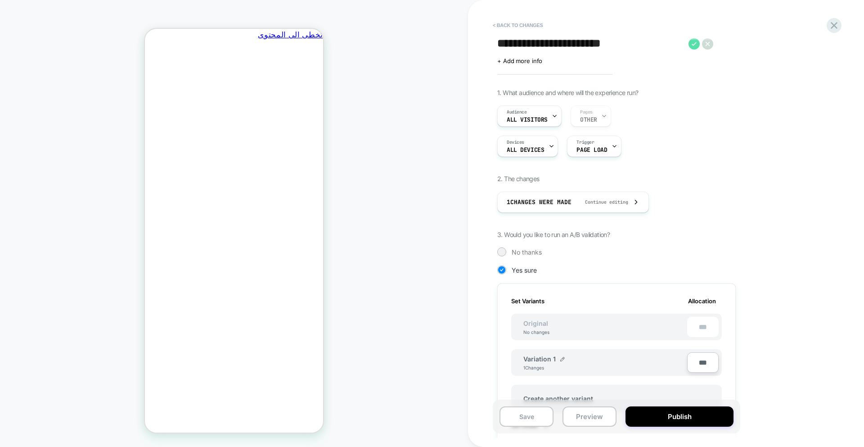
click at [695, 45] on icon at bounding box center [694, 43] width 11 height 11
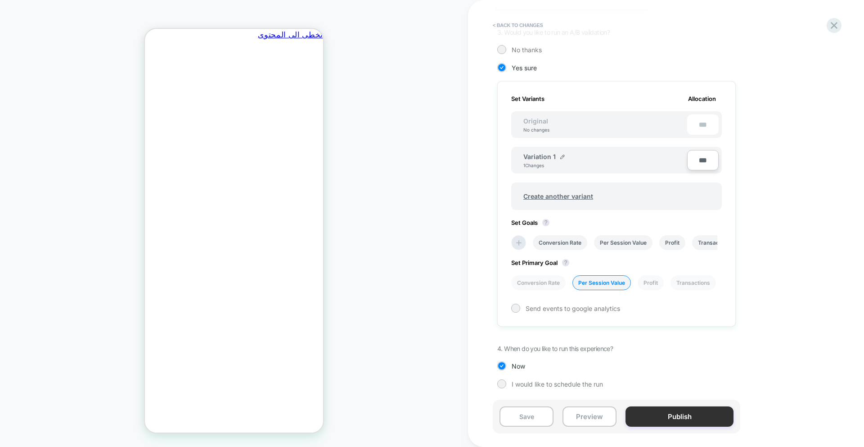
click at [682, 409] on button "Publish" at bounding box center [680, 416] width 108 height 20
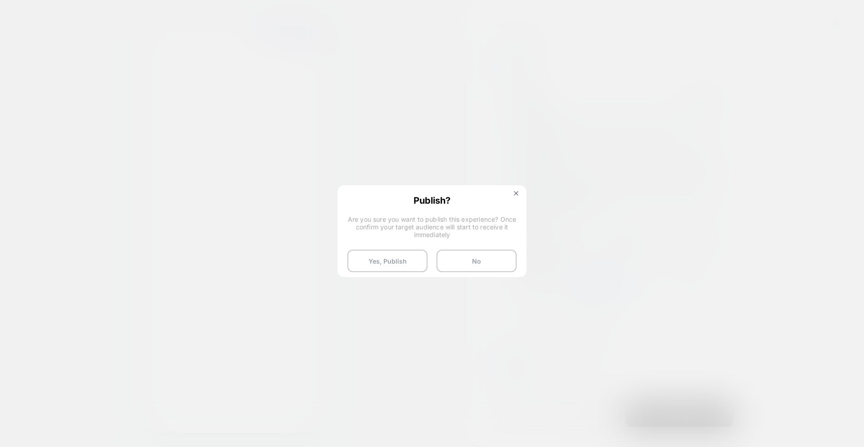
scroll to position [0, -140]
click at [387, 257] on button "Yes, Publish" at bounding box center [388, 260] width 80 height 23
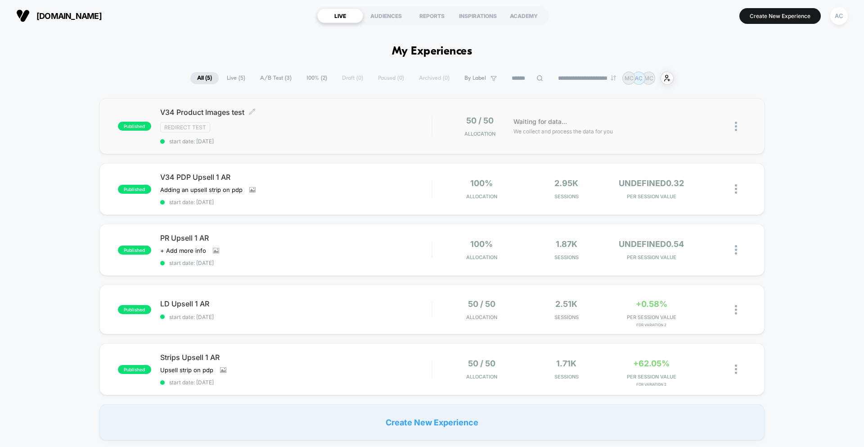
click at [188, 110] on span "V34 Product Images test Click to edit experience details" at bounding box center [295, 112] width 271 height 9
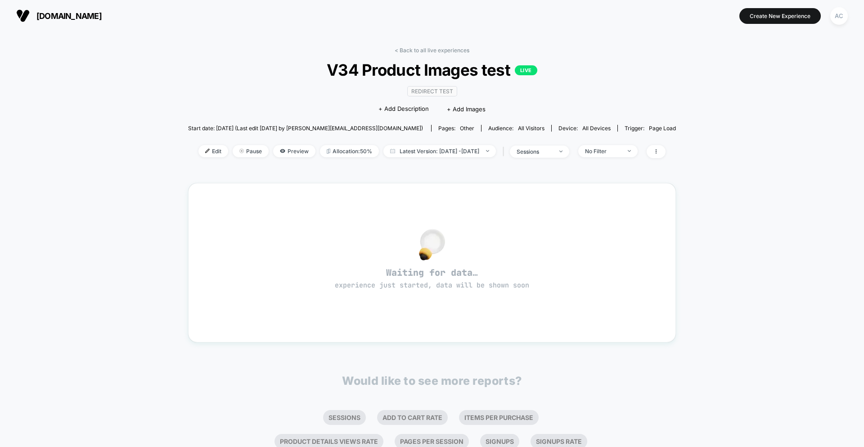
click at [91, 131] on div "< Back to all live experiences V34 Product Images test LIVE Redirect Test Click…" at bounding box center [432, 280] width 864 height 496
click at [82, 156] on div "< Back to all live experiences V34 Product Images test LIVE Redirect Test Click…" at bounding box center [432, 280] width 864 height 496
click at [404, 49] on link "< Back to all live experiences" at bounding box center [432, 50] width 75 height 7
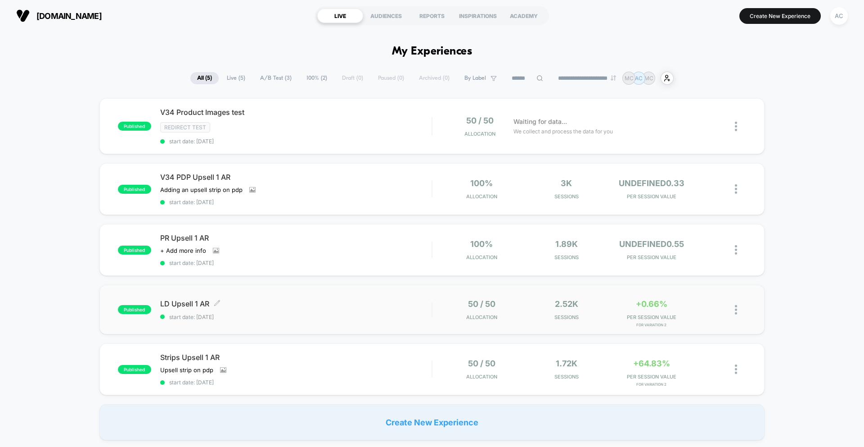
click at [192, 305] on span "LD Upsell 1 AR Click to edit experience details" at bounding box center [295, 303] width 271 height 9
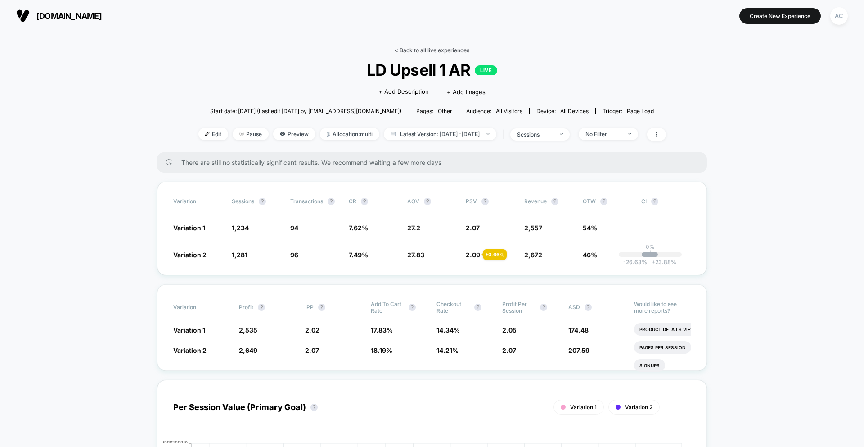
click at [401, 48] on link "< Back to all live experiences" at bounding box center [432, 50] width 75 height 7
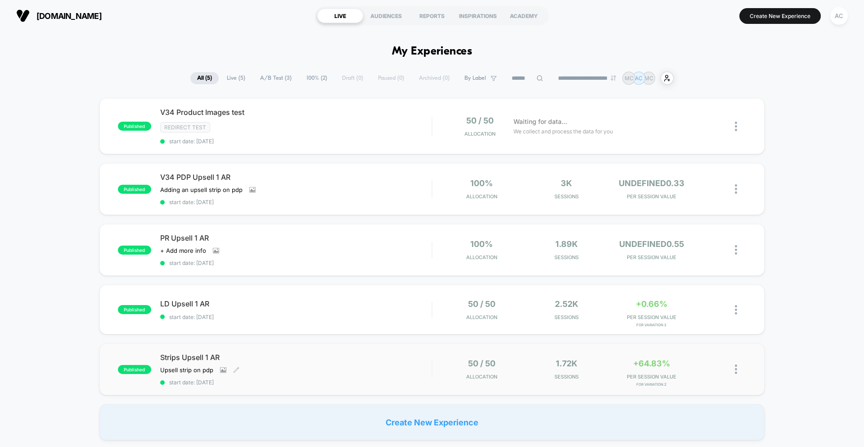
click at [212, 357] on span "Strips Upsell 1 AR" at bounding box center [295, 356] width 271 height 9
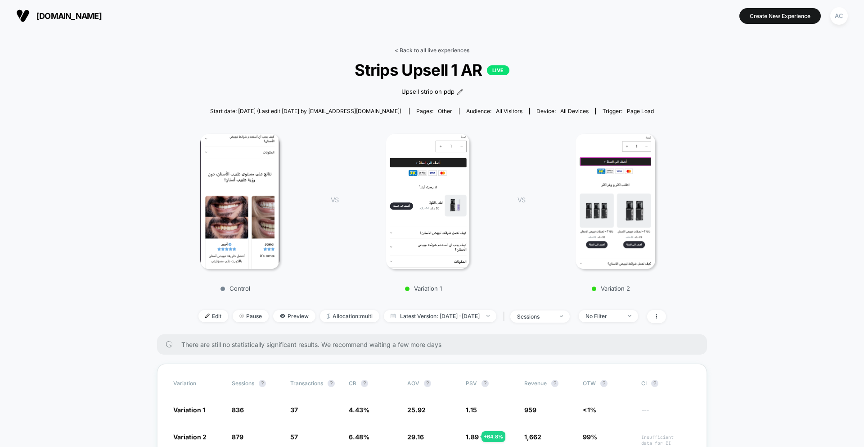
click at [426, 49] on link "< Back to all live experiences" at bounding box center [432, 50] width 75 height 7
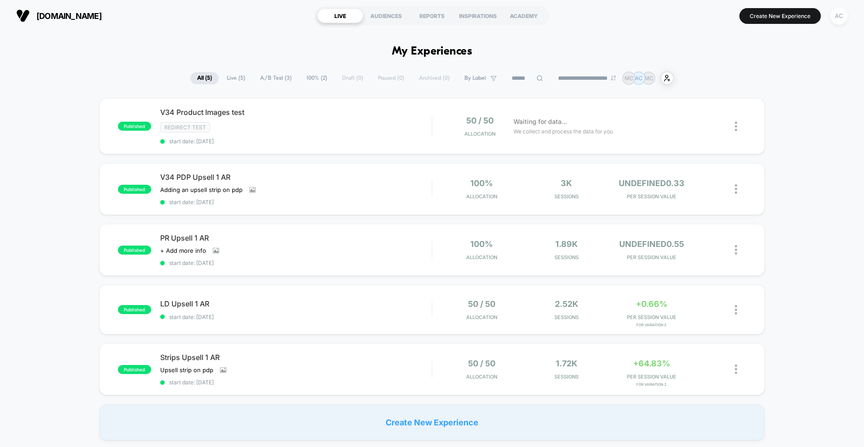
click at [844, 22] on div "AC" at bounding box center [840, 16] width 18 height 18
